Goal: Task Accomplishment & Management: Manage account settings

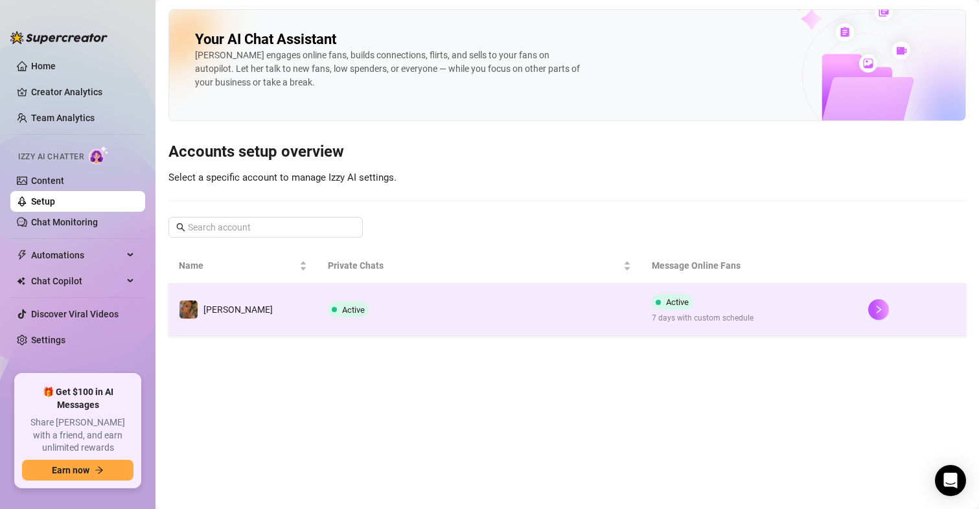
click at [652, 308] on div "Active 7 days with custom schedule" at bounding box center [703, 309] width 102 height 30
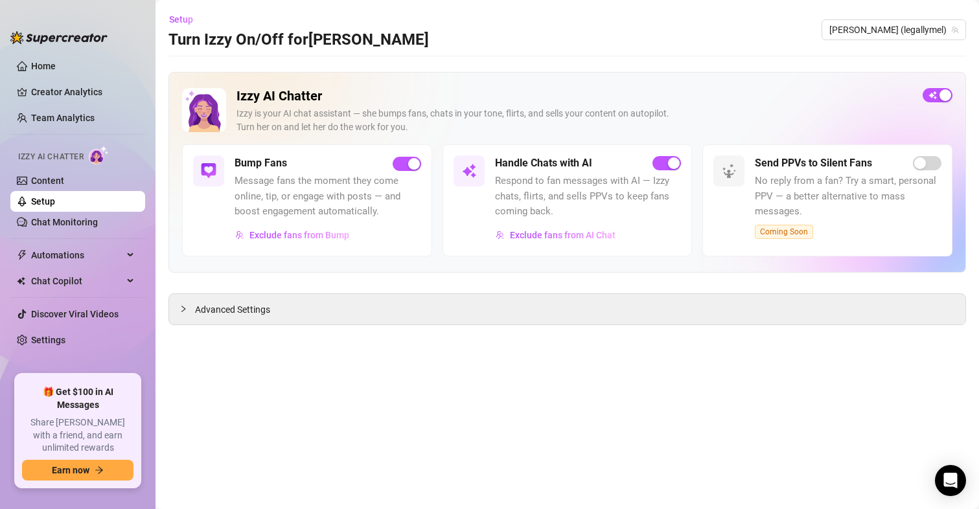
click at [262, 312] on span "Advanced Settings" at bounding box center [232, 310] width 75 height 14
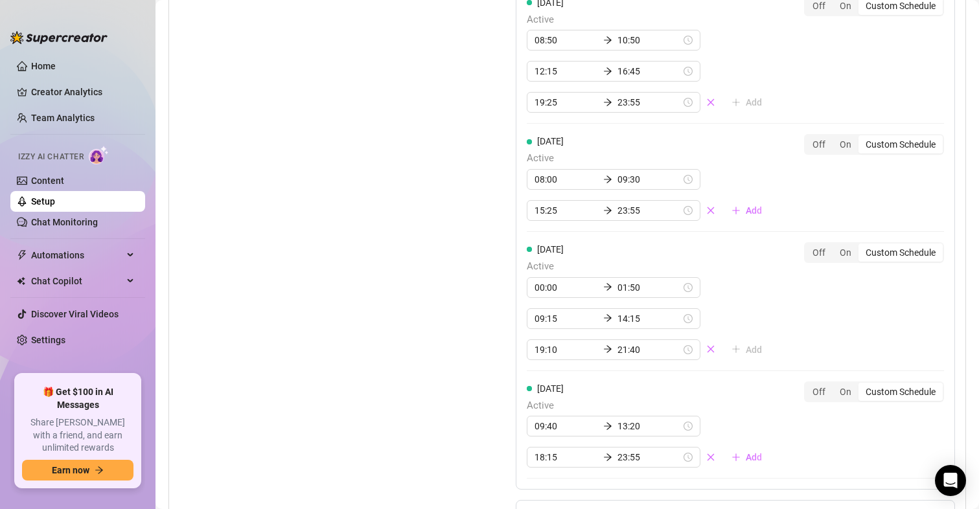
scroll to position [1561, 0]
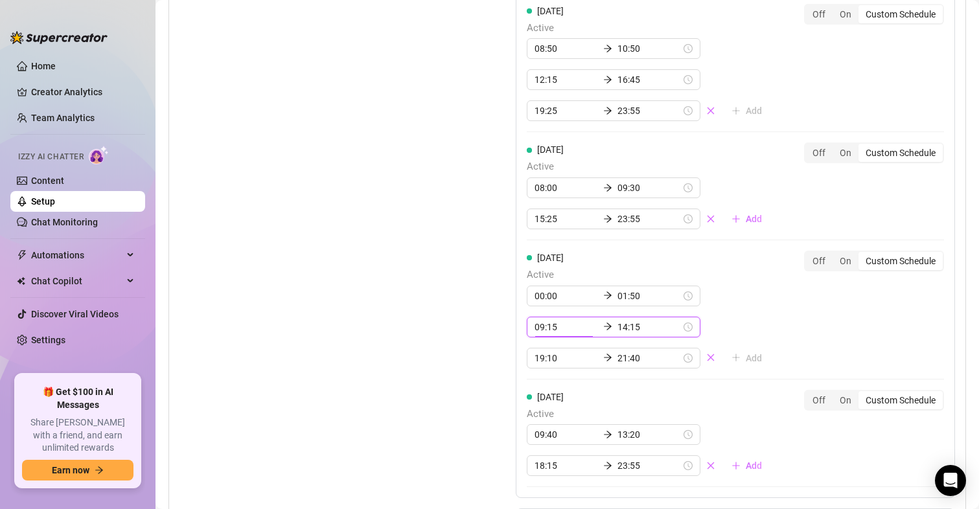
click at [551, 330] on input "09:15" at bounding box center [565, 327] width 63 height 14
click at [623, 334] on input "14:15" at bounding box center [648, 327] width 63 height 14
click at [588, 426] on div "12" at bounding box center [584, 422] width 31 height 18
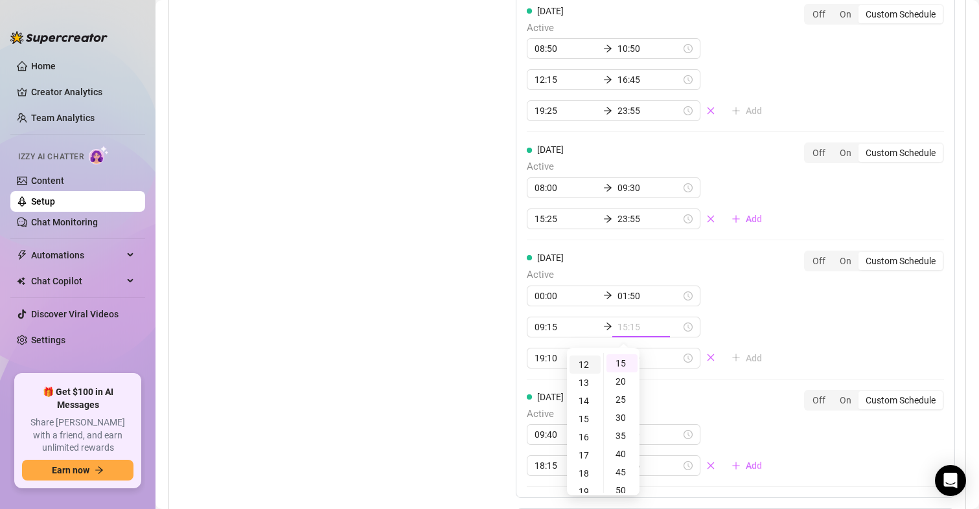
scroll to position [216, 0]
type input "12:15"
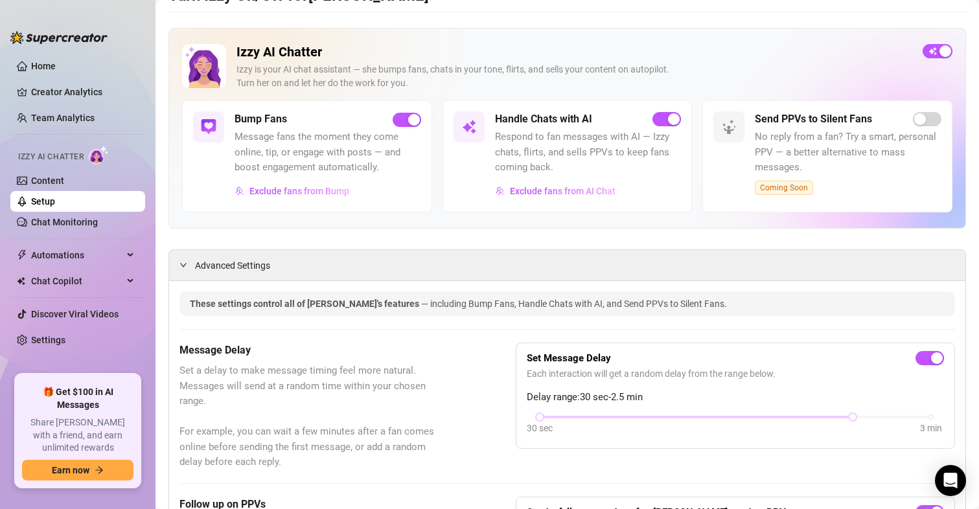
scroll to position [0, 0]
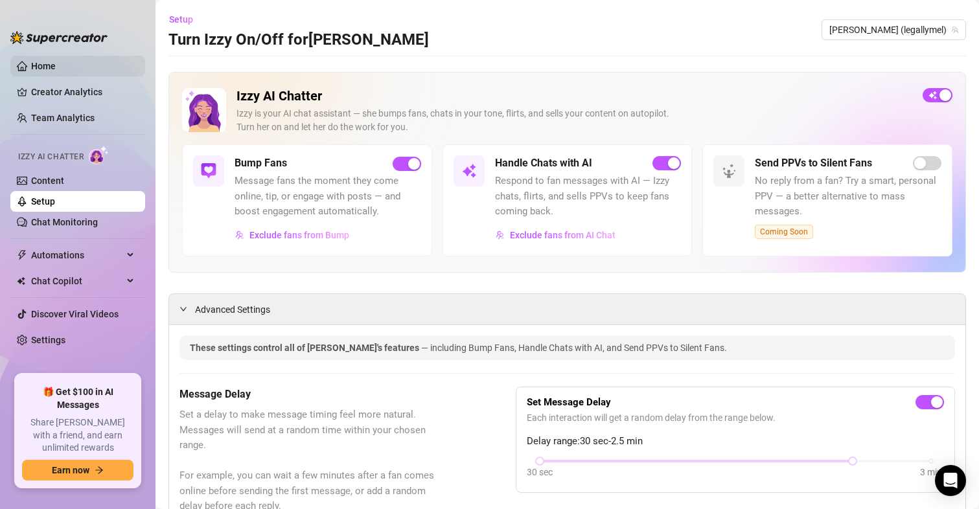
click at [34, 69] on link "Home" at bounding box center [43, 66] width 25 height 10
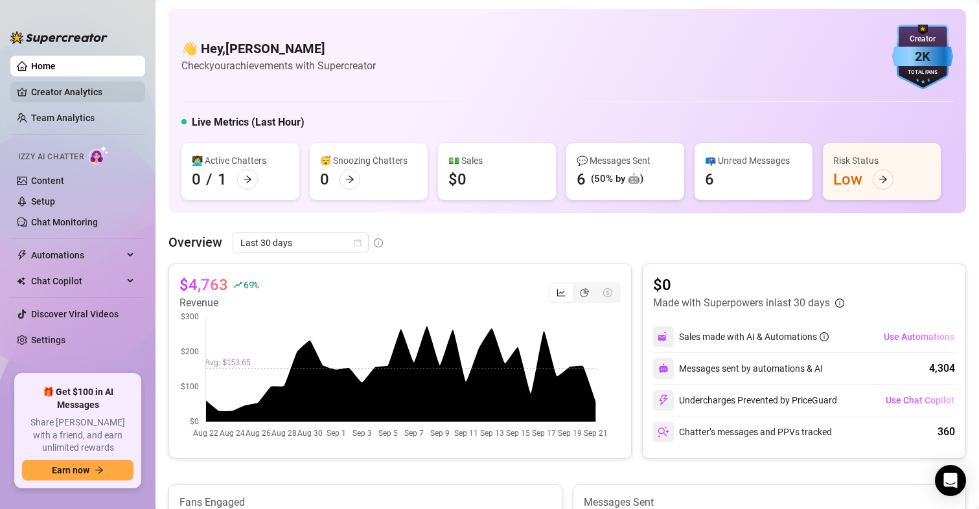
click at [36, 91] on link "Creator Analytics" at bounding box center [83, 92] width 104 height 21
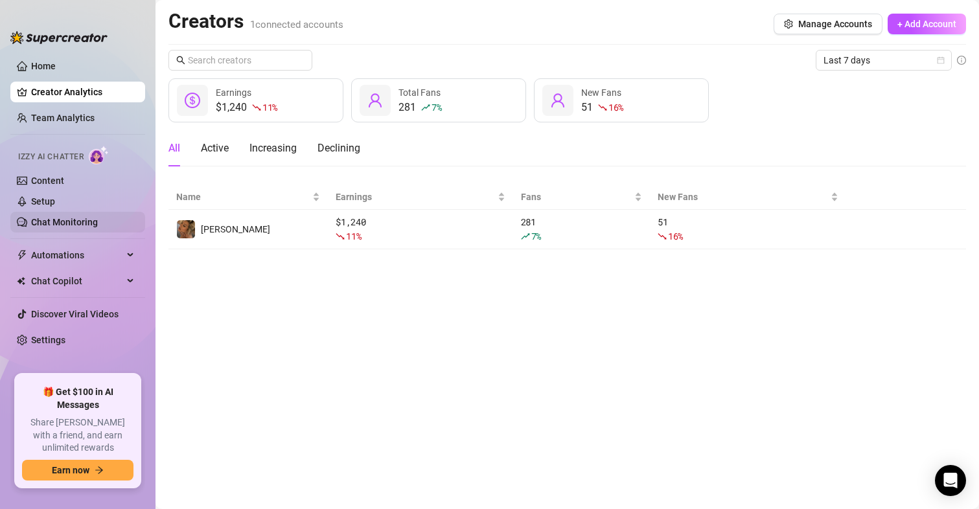
click at [50, 221] on link "Chat Monitoring" at bounding box center [64, 222] width 67 height 10
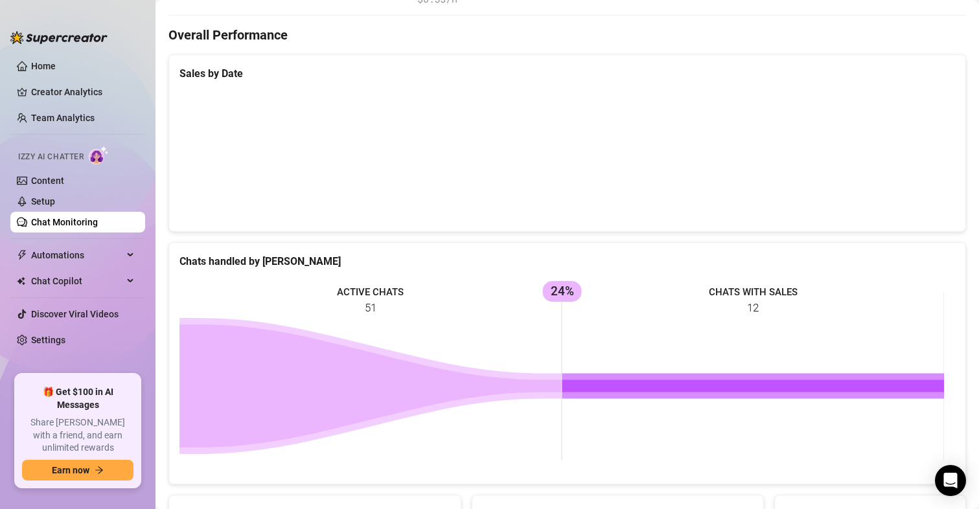
scroll to position [316, 0]
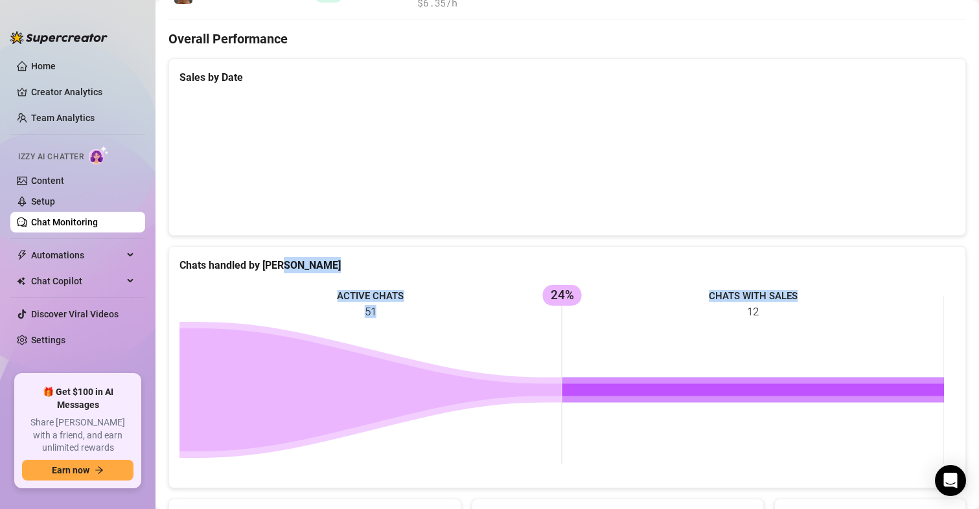
drag, startPoint x: 959, startPoint y: 325, endPoint x: 959, endPoint y: 251, distance: 73.9
click at [959, 251] on main "Chat Monitoring Performance Metrics Last 7 days Total AI Sales & Tips $514 AI M…" at bounding box center [566, 239] width 823 height 1110
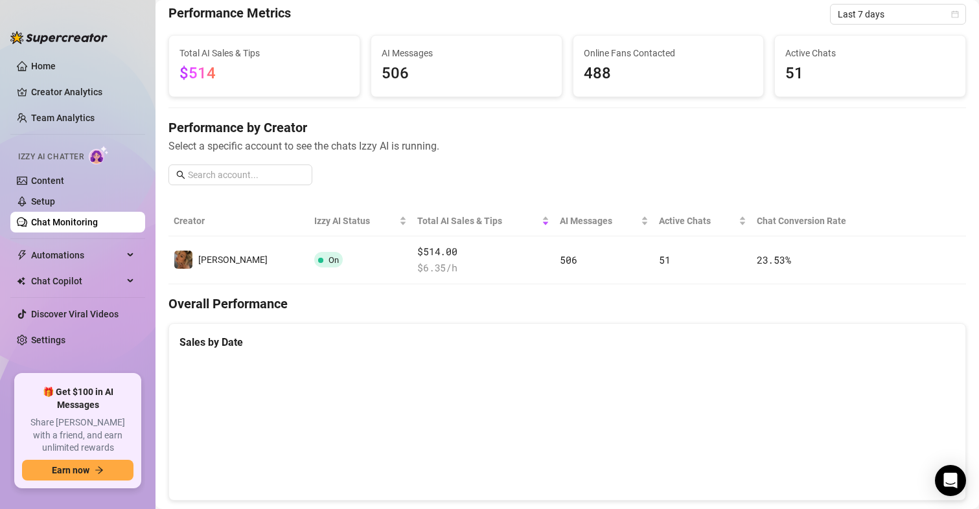
scroll to position [49, 0]
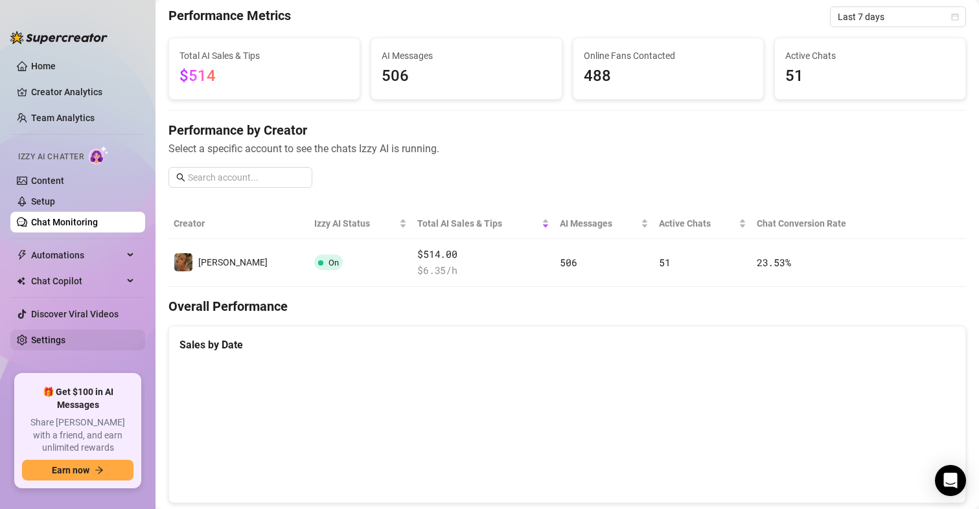
click at [49, 335] on link "Settings" at bounding box center [48, 340] width 34 height 10
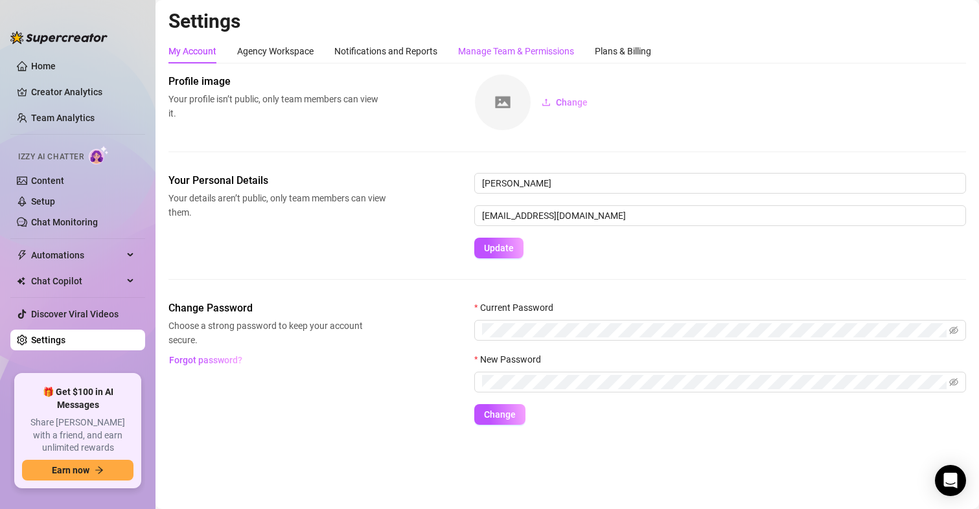
click at [483, 47] on div "Manage Team & Permissions" at bounding box center [516, 51] width 116 height 14
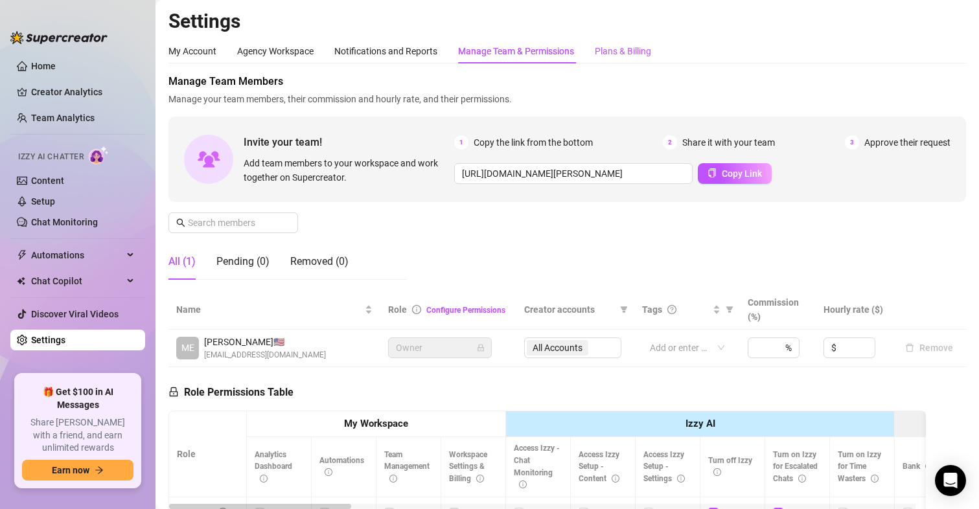
click at [630, 51] on div "Plans & Billing" at bounding box center [623, 51] width 56 height 14
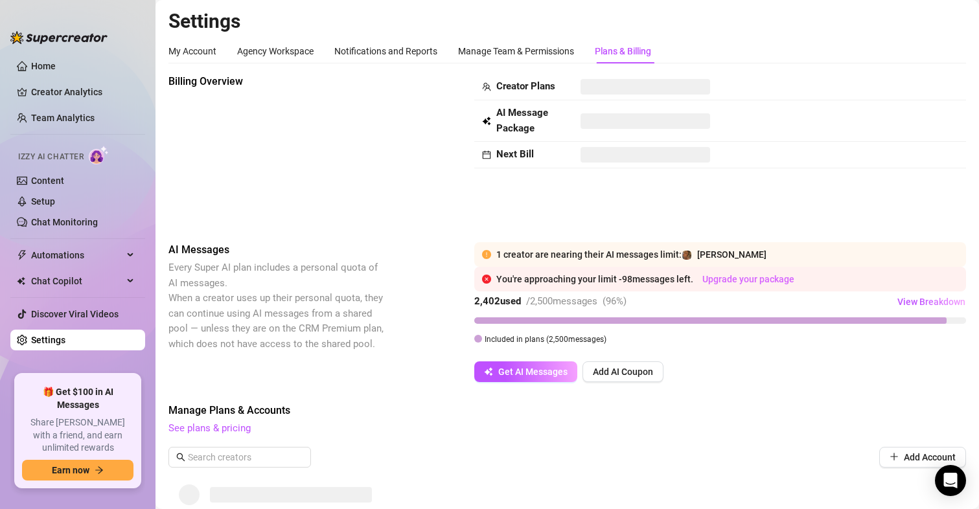
click at [733, 281] on link "Upgrade your package" at bounding box center [748, 279] width 92 height 10
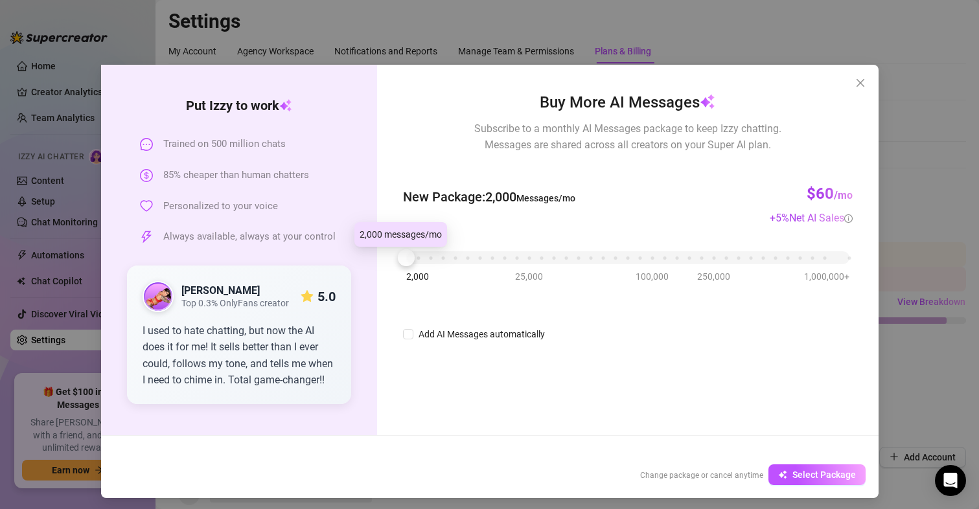
click at [401, 261] on div at bounding box center [406, 257] width 17 height 17
drag, startPoint x: 407, startPoint y: 259, endPoint x: 414, endPoint y: 262, distance: 7.6
click at [414, 262] on div at bounding box center [418, 257] width 17 height 17
click at [858, 76] on button "Close" at bounding box center [860, 83] width 21 height 21
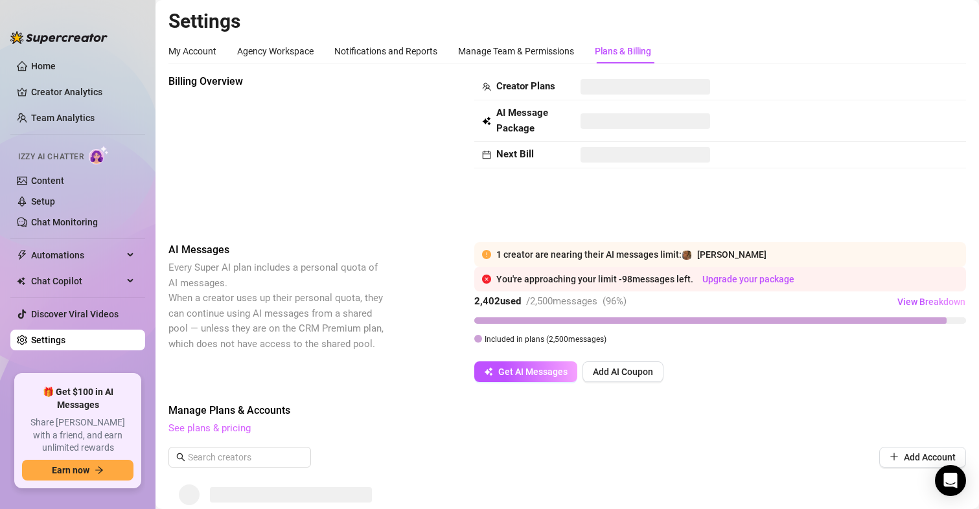
click at [240, 430] on link "See plans & pricing" at bounding box center [209, 428] width 82 height 12
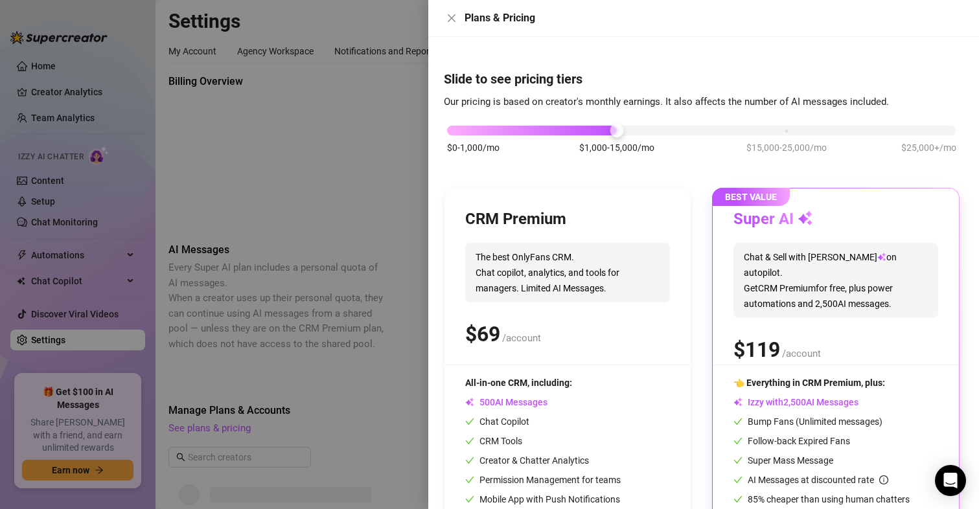
scroll to position [65, 0]
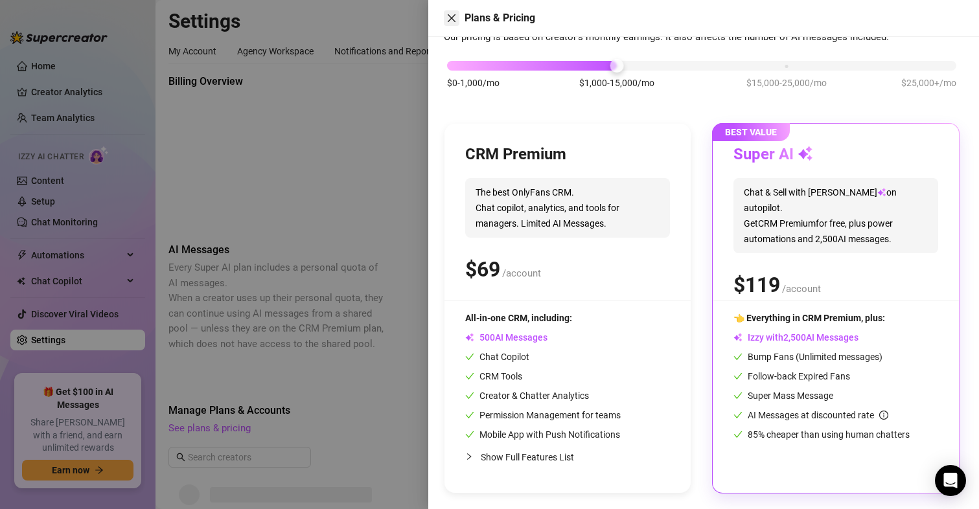
click at [455, 25] on button "Close" at bounding box center [452, 18] width 16 height 16
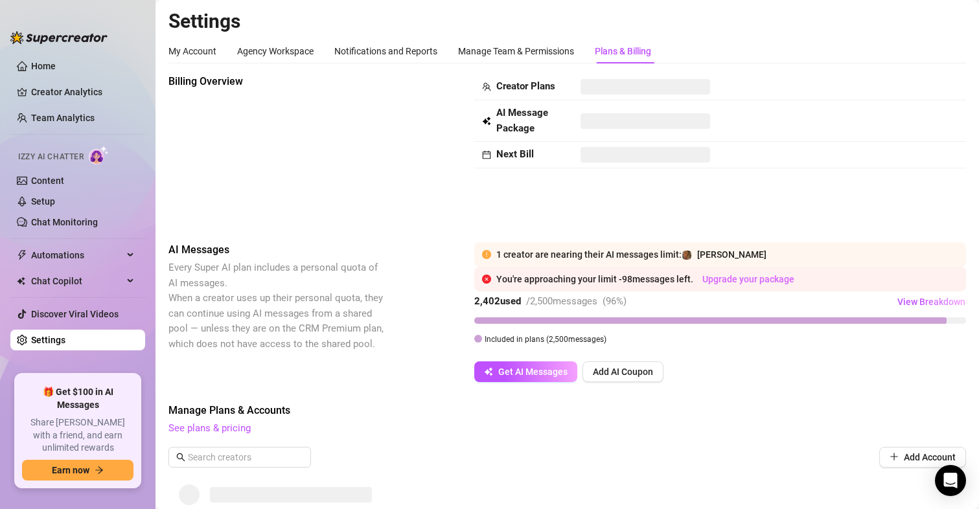
click at [736, 278] on link "Upgrade your package" at bounding box center [748, 279] width 92 height 10
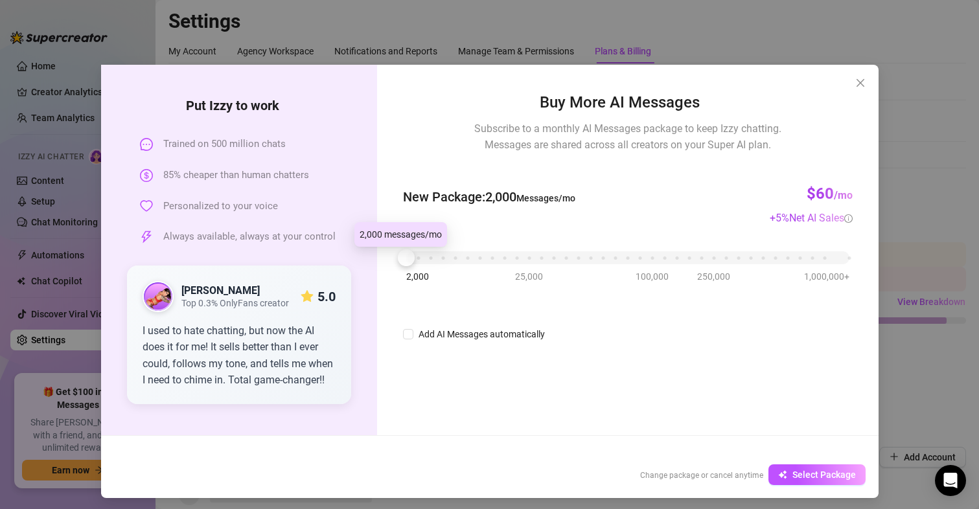
click at [398, 262] on div at bounding box center [406, 257] width 17 height 17
click at [399, 259] on div at bounding box center [406, 257] width 17 height 17
click at [407, 332] on input "Add AI Messages automatically" at bounding box center [408, 334] width 10 height 10
checkbox input "false"
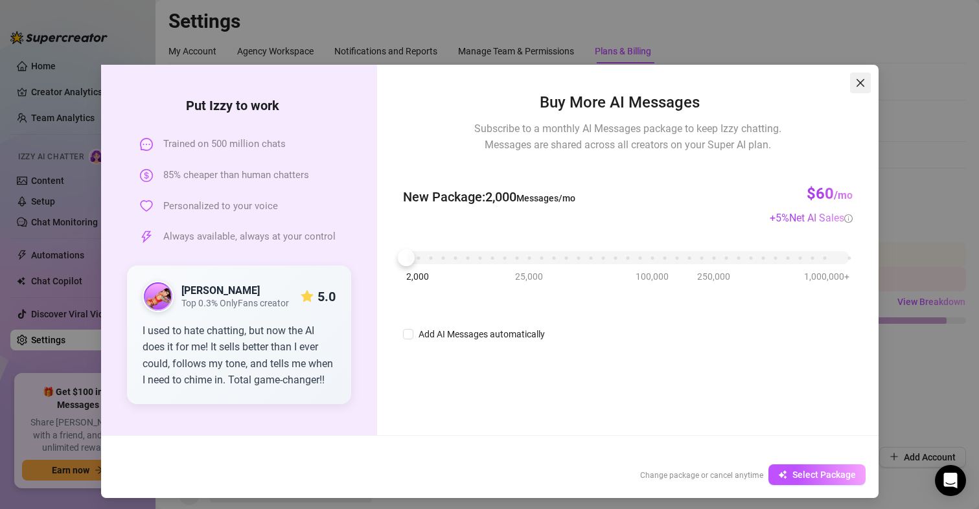
click at [855, 82] on icon "close" at bounding box center [860, 83] width 10 height 10
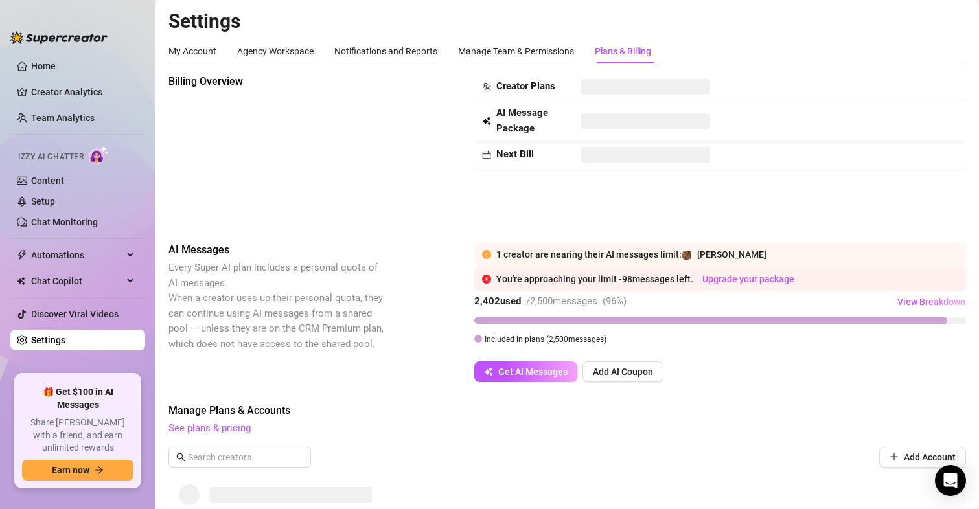
click at [602, 157] on span at bounding box center [645, 155] width 130 height 16
click at [64, 100] on link "Creator Analytics" at bounding box center [83, 92] width 104 height 21
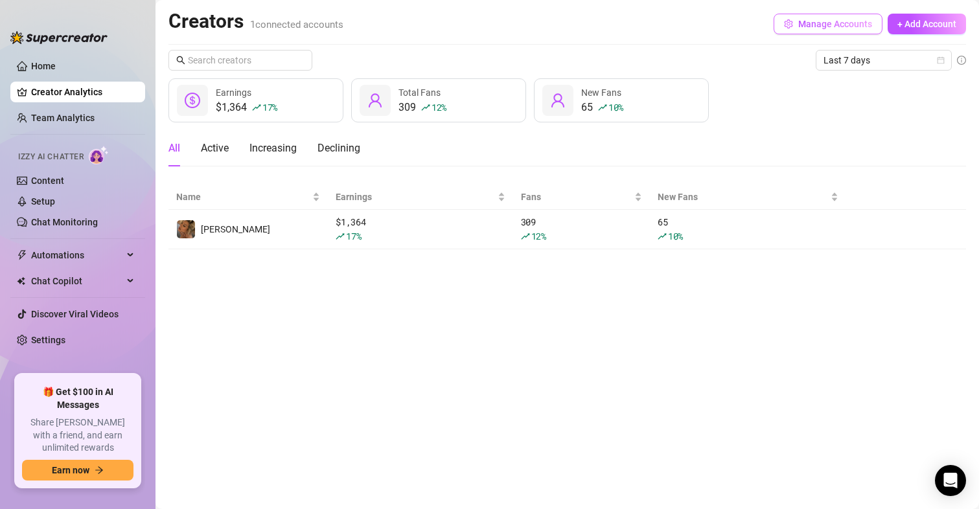
click at [846, 23] on span "Manage Accounts" at bounding box center [835, 24] width 74 height 10
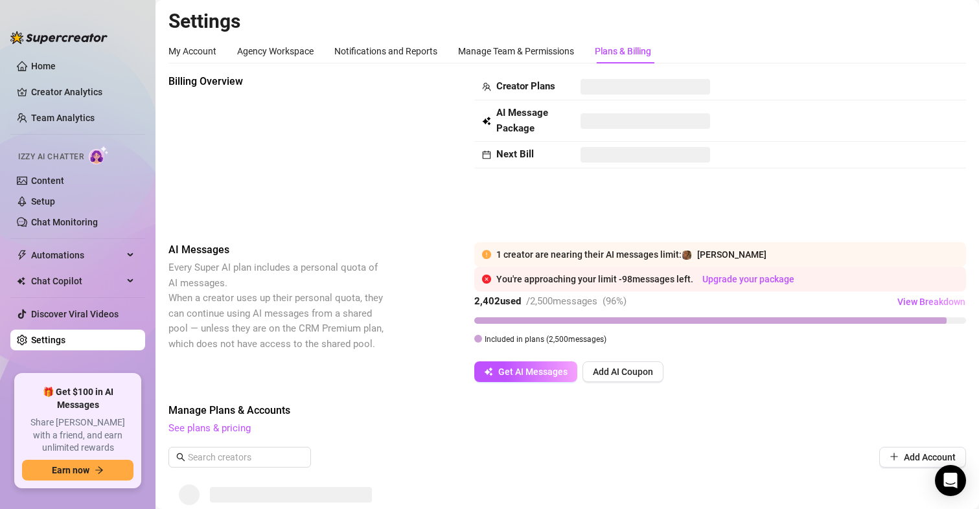
click at [517, 154] on strong "Next Bill" at bounding box center [515, 154] width 38 height 12
click at [595, 157] on span at bounding box center [645, 155] width 130 height 16
click at [724, 187] on div "Billing Overview Creator Plans AI Message Package Next Bill" at bounding box center [567, 148] width 798 height 148
click at [908, 301] on span "View Breakdown" at bounding box center [931, 302] width 68 height 10
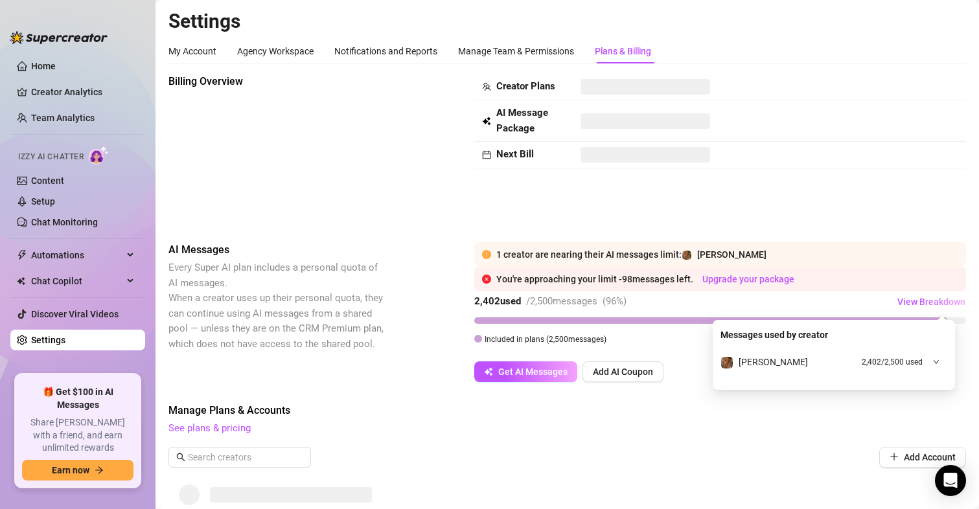
click at [936, 362] on icon "down" at bounding box center [936, 362] width 6 height 6
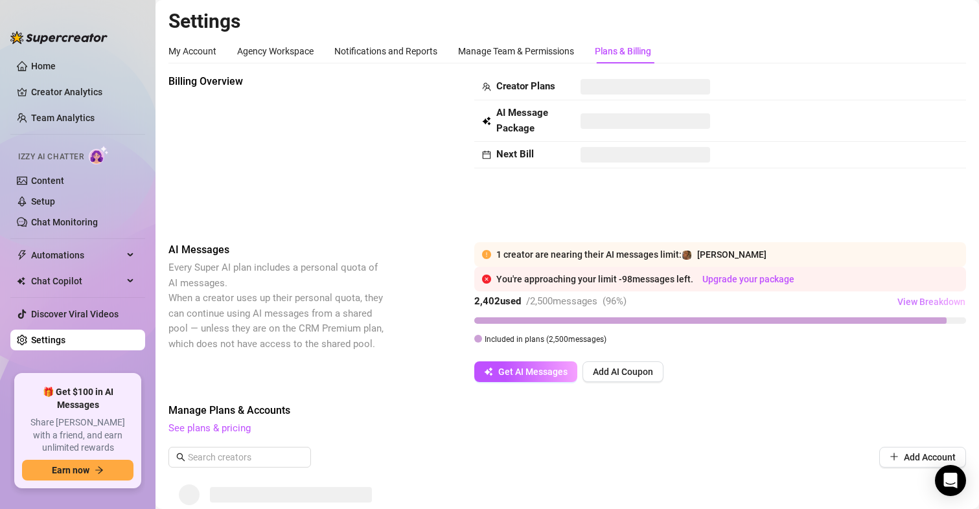
click at [930, 299] on span "View Breakdown" at bounding box center [931, 302] width 68 height 10
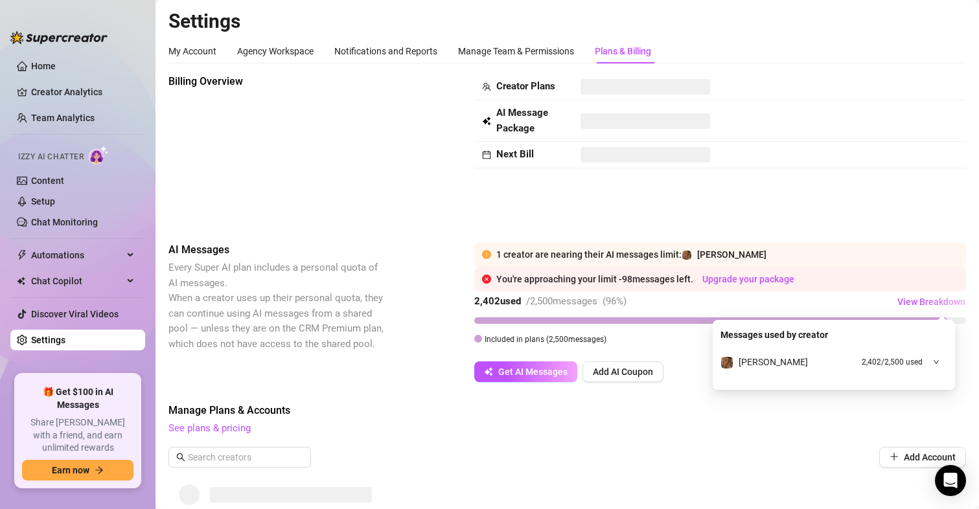
click at [919, 363] on span "2,402 / 2,500 used" at bounding box center [892, 362] width 61 height 12
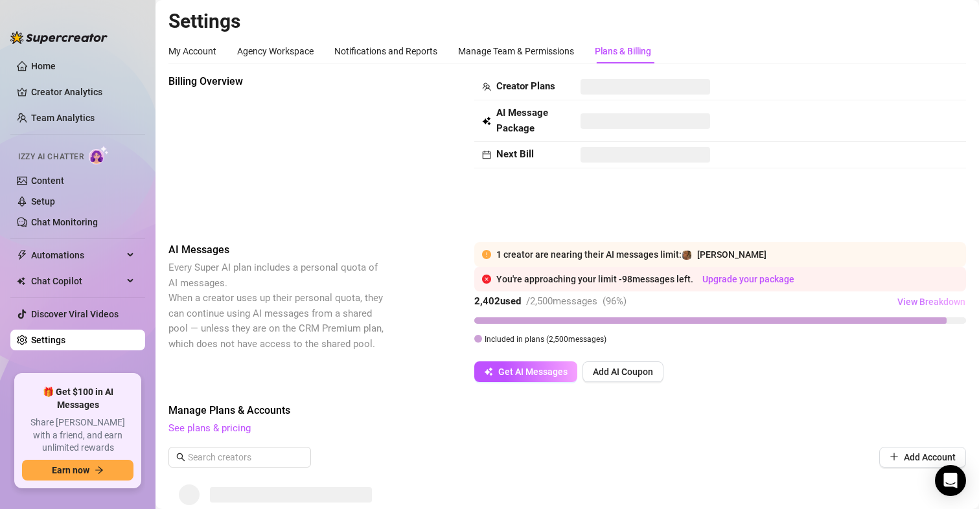
click at [936, 306] on span "View Breakdown" at bounding box center [931, 302] width 68 height 10
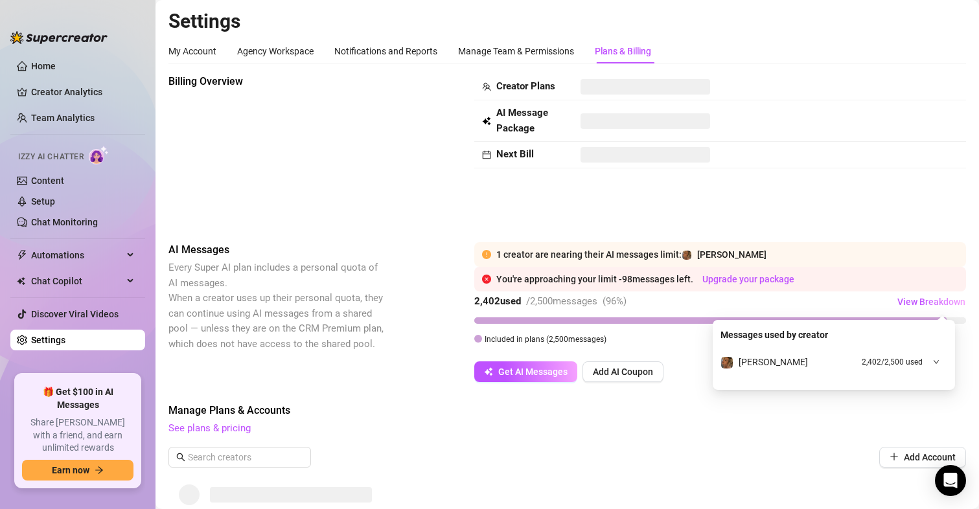
click at [932, 368] on div at bounding box center [932, 362] width 14 height 14
drag, startPoint x: 889, startPoint y: 391, endPoint x: 939, endPoint y: 393, distance: 49.9
click at [939, 393] on span "2,402 / 2,500 used" at bounding box center [913, 391] width 54 height 11
click at [934, 408] on div "Messages used by creator [PERSON_NAME] 2,402 / 2,500 used 2,500 credits • [DATE…" at bounding box center [834, 371] width 242 height 102
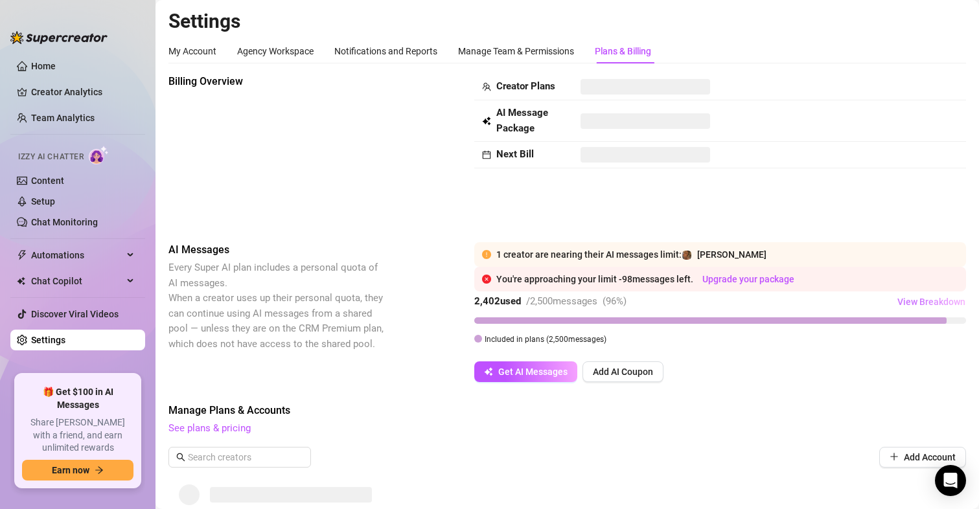
click at [897, 303] on span "View Breakdown" at bounding box center [931, 302] width 68 height 10
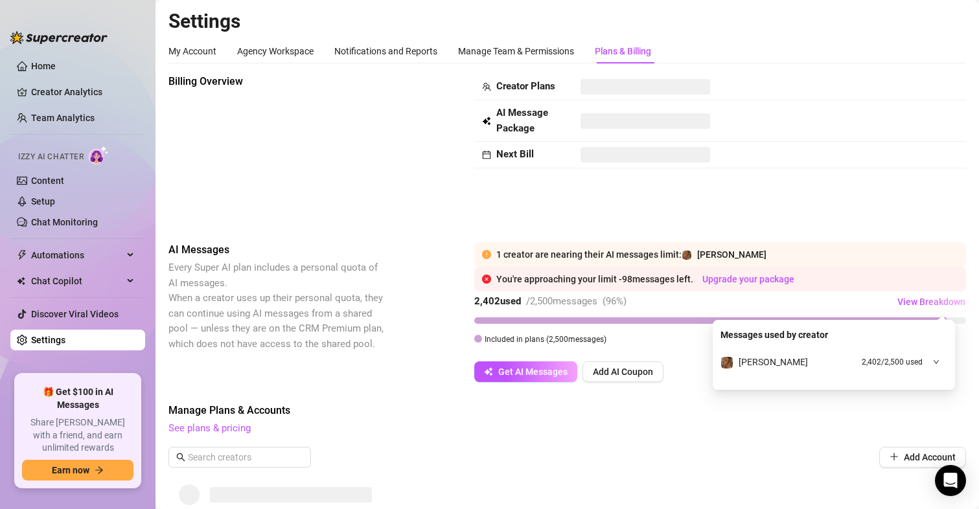
click at [809, 224] on div "Billing Overview Creator Plans AI Message Package Next Bill AI Messages Every S…" at bounding box center [567, 384] width 798 height 621
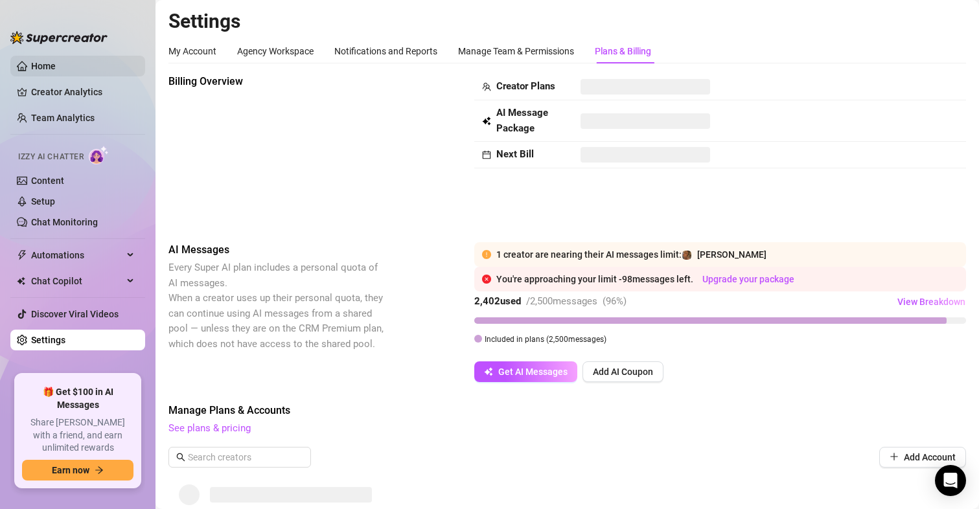
click at [52, 62] on link "Home" at bounding box center [43, 66] width 25 height 10
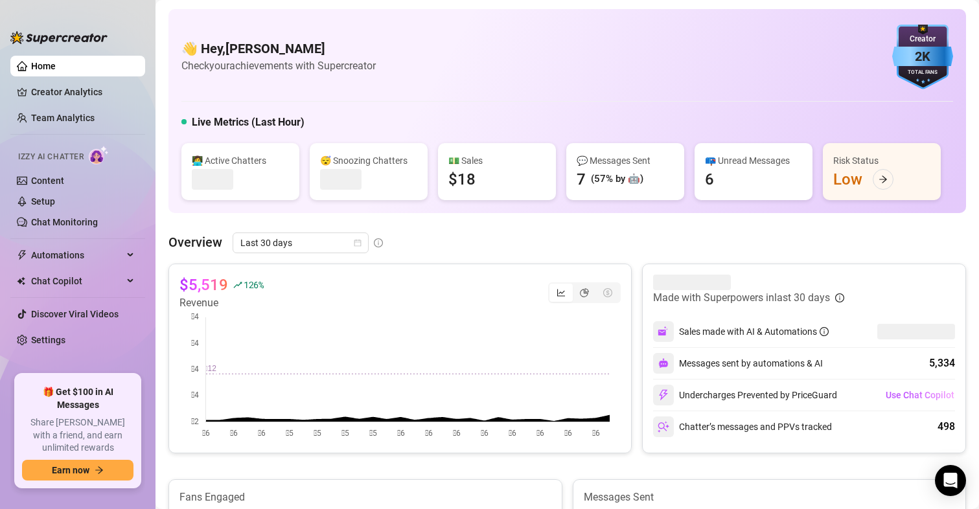
click at [52, 62] on link "Home" at bounding box center [43, 66] width 25 height 10
